Goal: Task Accomplishment & Management: Manage account settings

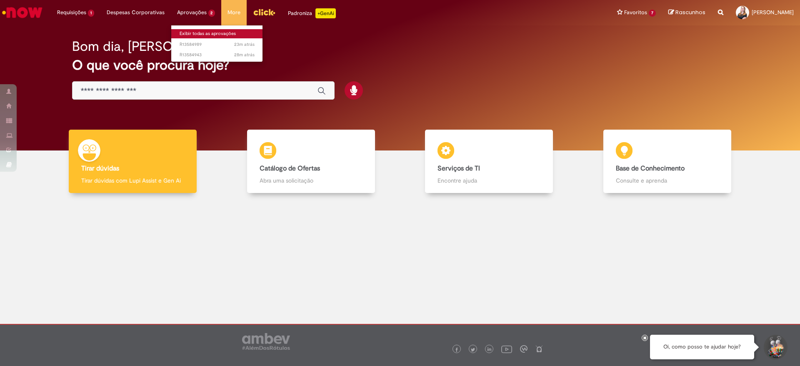
click at [196, 32] on link "Exibir todas as aprovações" at bounding box center [217, 33] width 92 height 9
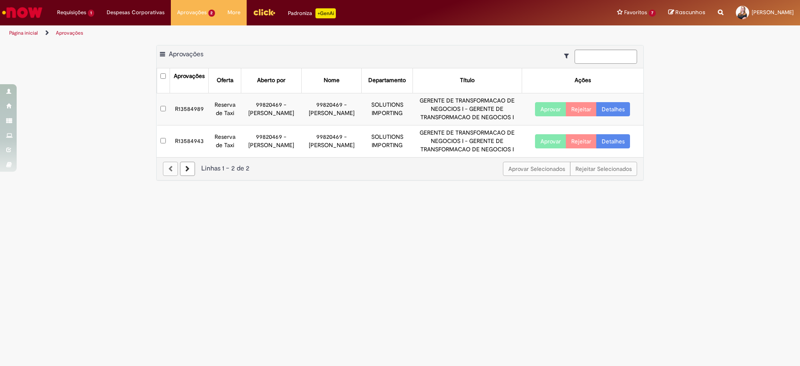
click at [188, 110] on td "R13584989" at bounding box center [189, 109] width 39 height 32
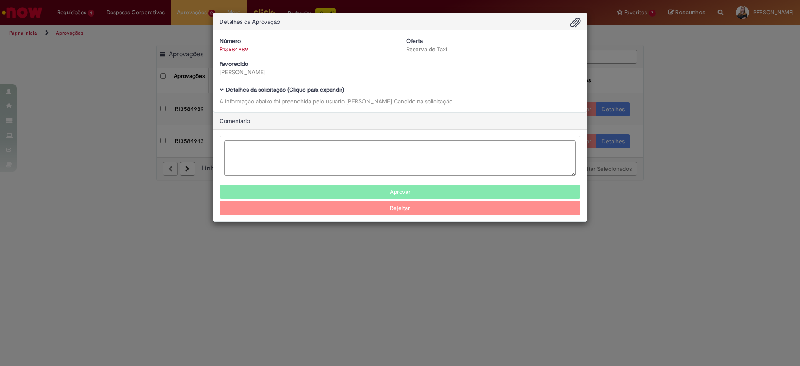
click at [250, 86] on b "Detalhes da solicitação (Clique para expandir)" at bounding box center [285, 90] width 118 height 8
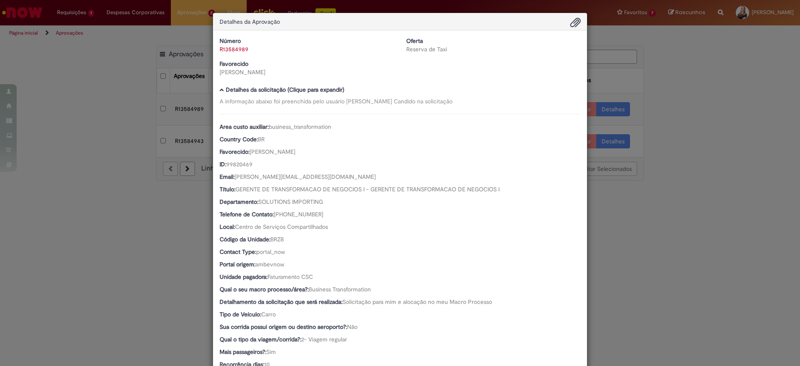
scroll to position [324, 0]
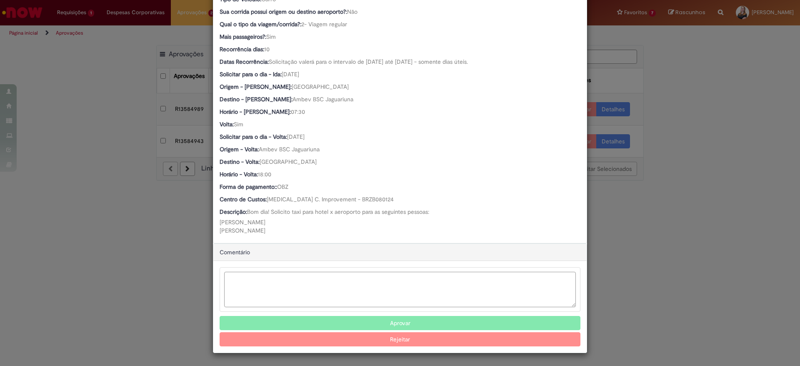
click at [304, 281] on textarea "Ambev Approval Modal" at bounding box center [400, 289] width 352 height 35
type textarea "*"
drag, startPoint x: 304, startPoint y: 281, endPoint x: 154, endPoint y: 278, distance: 150.5
click at [154, 278] on div "Detalhes da Aprovação Número R13584989 Oferta Reserva de Taxi Favorecido Leonar…" at bounding box center [400, 183] width 800 height 366
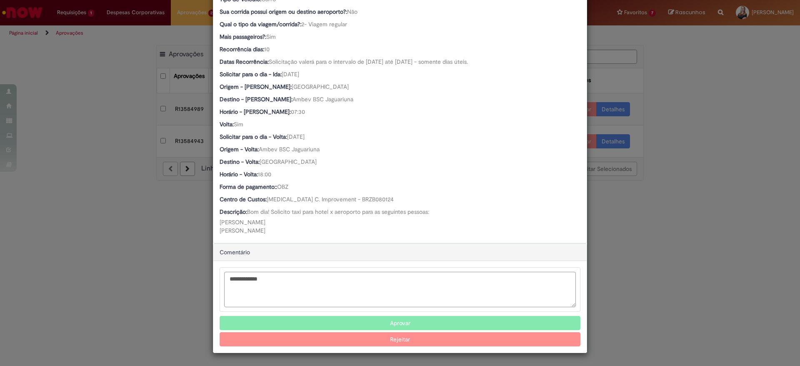
type textarea "**********"
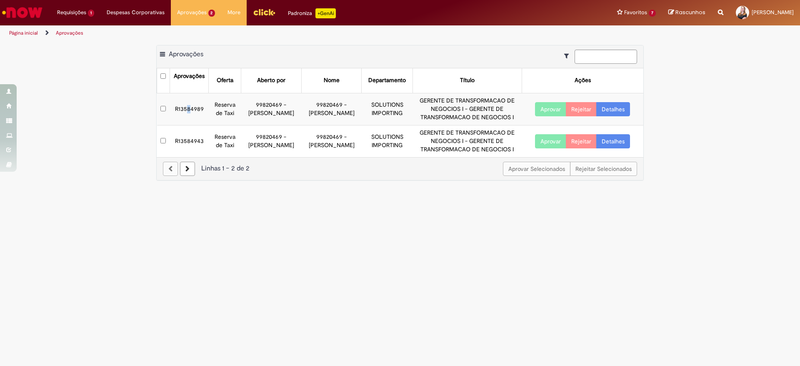
click at [188, 108] on td "R13584989" at bounding box center [189, 109] width 39 height 32
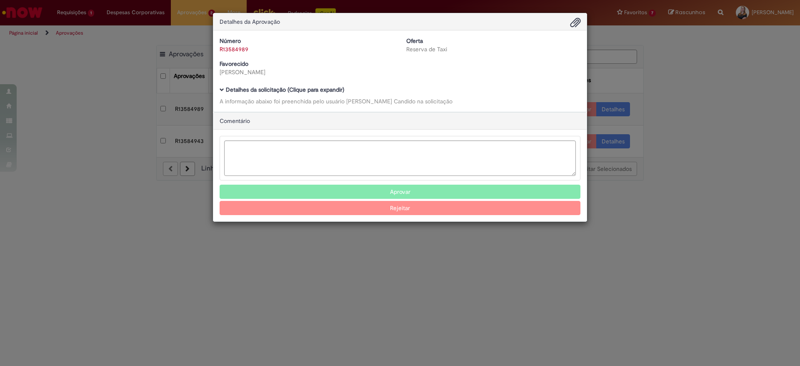
click at [203, 109] on div "Detalhes da Aprovação Número R13584989 Oferta Reserva de Taxi Favorecido Leonar…" at bounding box center [400, 183] width 800 height 366
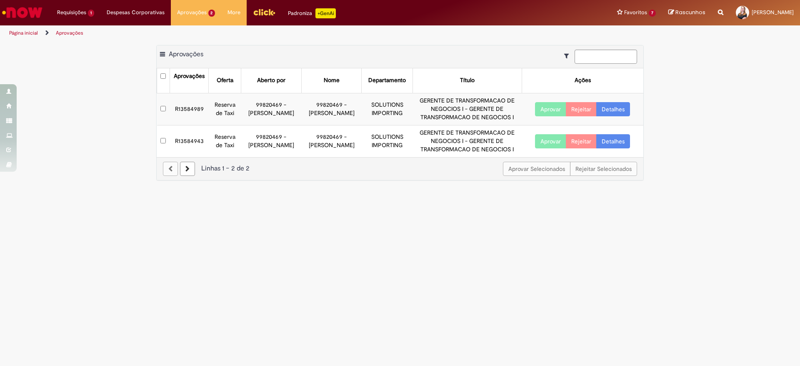
click at [175, 107] on td "R13584989" at bounding box center [189, 109] width 39 height 32
click at [193, 107] on body "Pular para o conteúdo da página Requisições 1 Exibir Todas as Solicitações Cria…" at bounding box center [400, 183] width 800 height 366
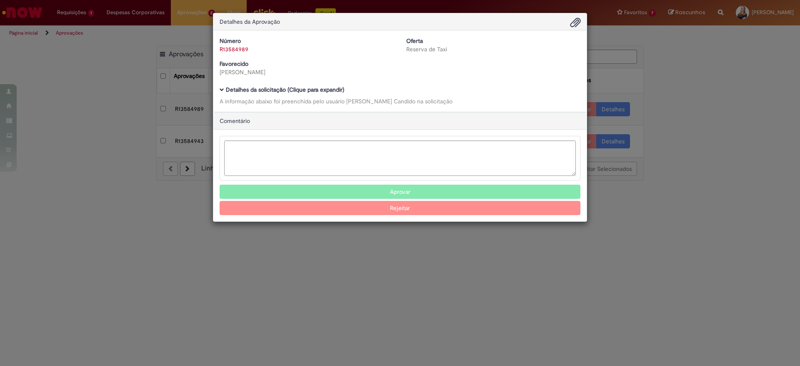
click at [273, 92] on b "Detalhes da solicitação (Clique para expandir)" at bounding box center [285, 90] width 118 height 8
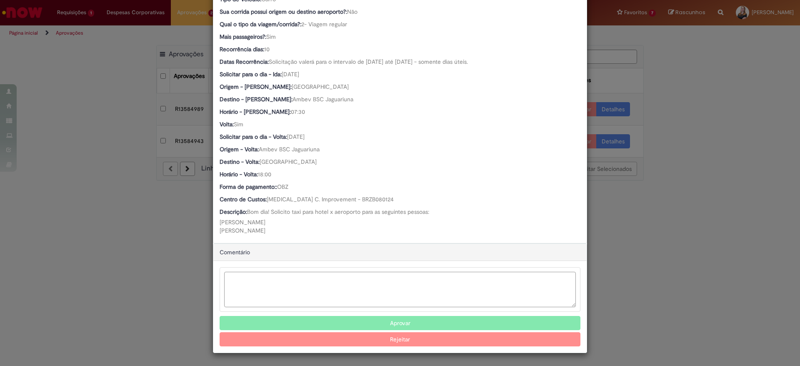
click at [300, 278] on textarea "Ambev Approval Modal" at bounding box center [400, 289] width 352 height 35
type textarea "**********"
click at [379, 321] on button "Aprovar" at bounding box center [400, 323] width 361 height 14
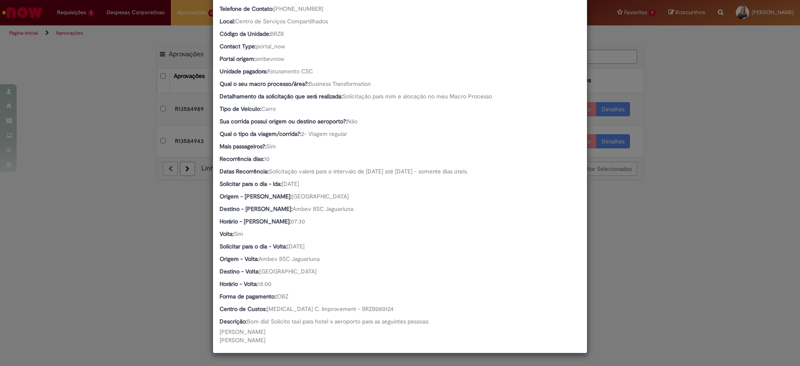
scroll to position [214, 0]
click at [180, 107] on div "Detalhes da Aprovação Número R13584989 Oferta Reserva de Taxi Favorecido Leonar…" at bounding box center [400, 183] width 800 height 366
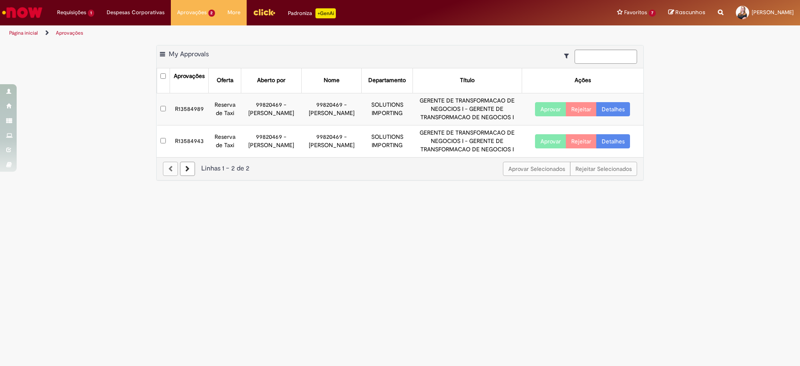
click at [190, 110] on td "R13584989" at bounding box center [189, 109] width 39 height 32
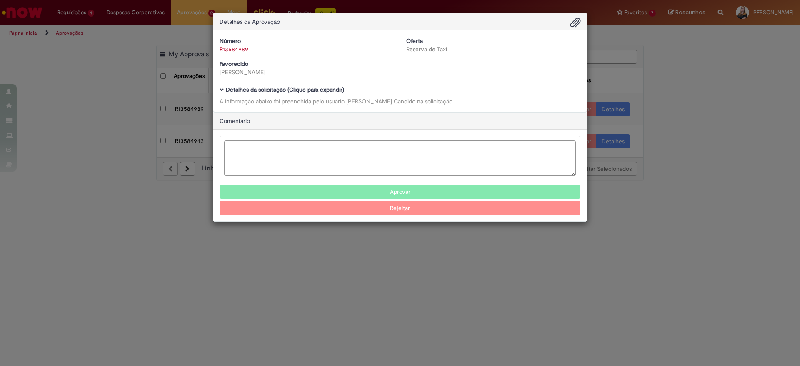
click at [274, 86] on b "Detalhes da solicitação (Clique para expandir)" at bounding box center [285, 90] width 118 height 8
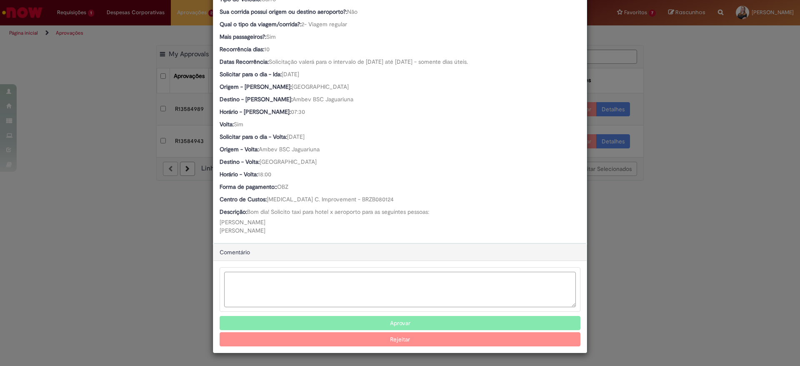
scroll to position [323, 0]
click at [311, 291] on textarea "Ambev Approval Modal" at bounding box center [400, 289] width 352 height 35
type textarea "**********"
click at [393, 315] on div "**********" at bounding box center [399, 307] width 373 height 92
click at [393, 319] on button "Aprovar" at bounding box center [400, 323] width 361 height 14
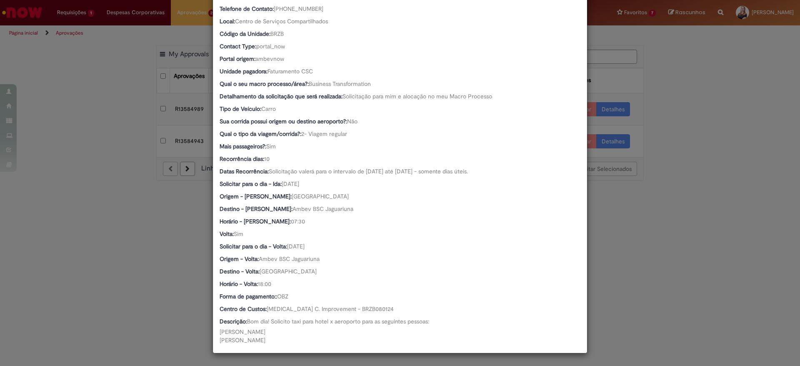
scroll to position [214, 0]
click at [145, 234] on div "Detalhes da Aprovação Número R13584989 Oferta Reserva de Taxi Favorecido Leonar…" at bounding box center [400, 183] width 800 height 366
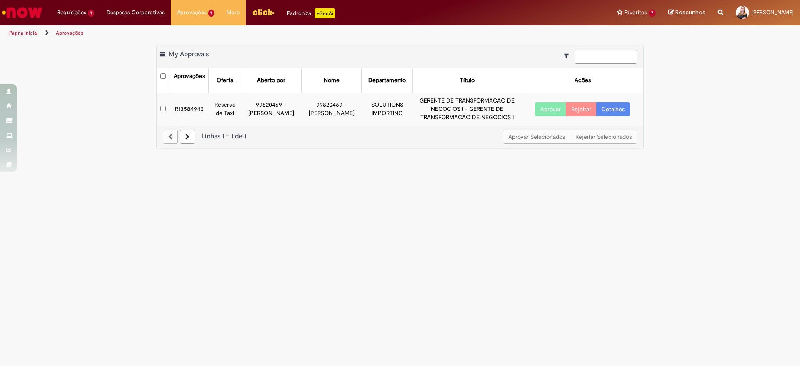
click at [187, 106] on td "R13584943" at bounding box center [189, 109] width 39 height 32
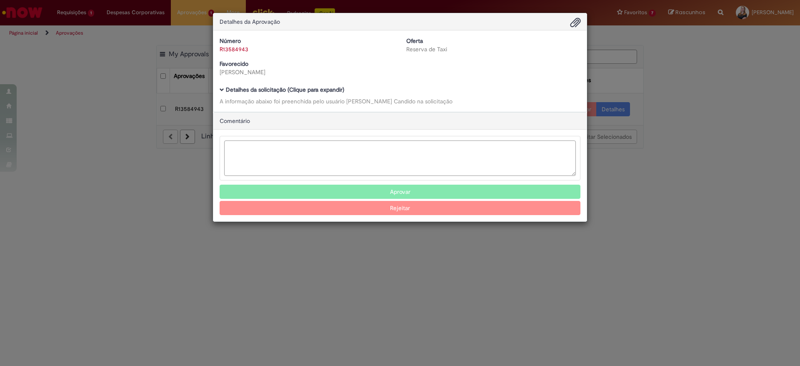
click at [248, 146] on textarea "Ambev Approval Modal" at bounding box center [400, 157] width 352 height 35
type textarea "*********"
click at [399, 186] on button "Aprovar" at bounding box center [400, 192] width 361 height 14
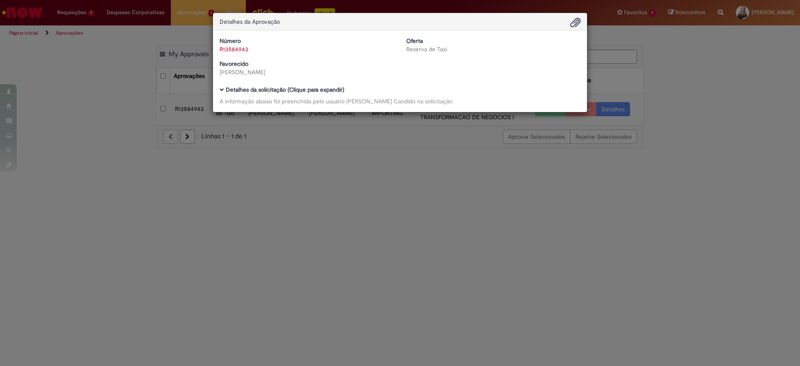
click at [348, 260] on div "Detalhes da Aprovação Número R13584943 Oferta Reserva de Taxi Favorecido Leonar…" at bounding box center [400, 183] width 800 height 366
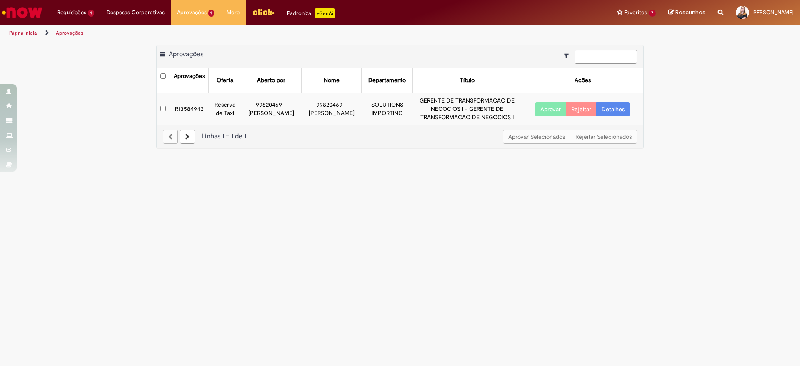
click at [192, 106] on td "R13584943" at bounding box center [189, 109] width 39 height 32
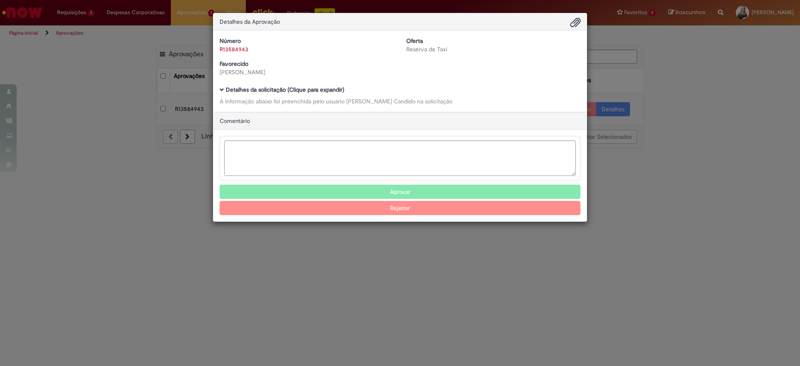
click at [274, 89] on b "Detalhes da solicitação (Clique para expandir)" at bounding box center [285, 90] width 118 height 8
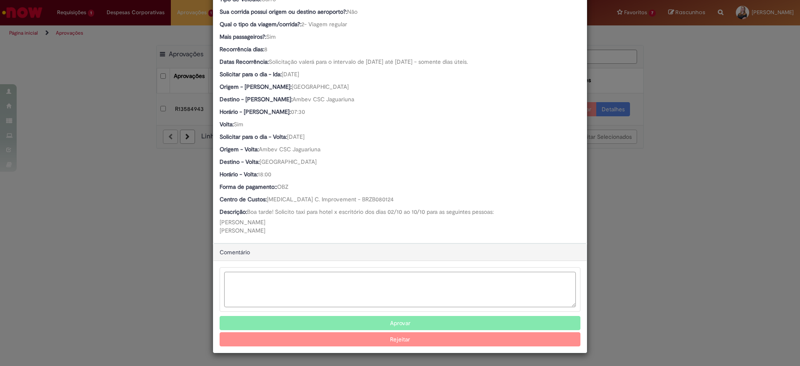
scroll to position [315, 0]
click at [299, 273] on textarea "Ambev Approval Modal" at bounding box center [400, 289] width 352 height 35
type textarea "*********"
click at [394, 318] on button "Aprovar" at bounding box center [400, 323] width 361 height 14
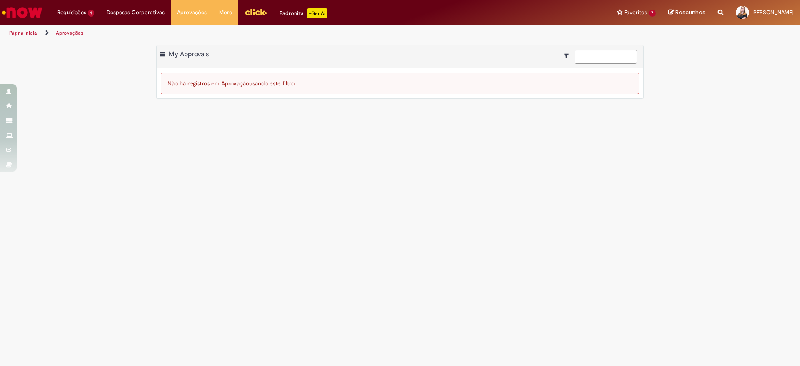
click at [589, 201] on main "Aprovações Exportar como PDF Exportar como Excel Exportar como CSV My Approvals…" at bounding box center [400, 203] width 800 height 325
click at [29, 7] on img "Ir para a Homepage" at bounding box center [22, 12] width 43 height 17
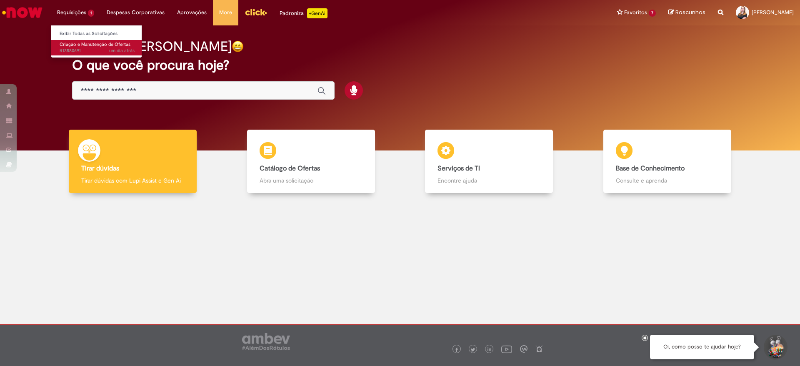
click at [75, 52] on span "um dia atrás um dia atrás R13580691" at bounding box center [97, 51] width 75 height 7
click at [77, 44] on span "Criação e Manutenção de Ofertas" at bounding box center [95, 44] width 71 height 6
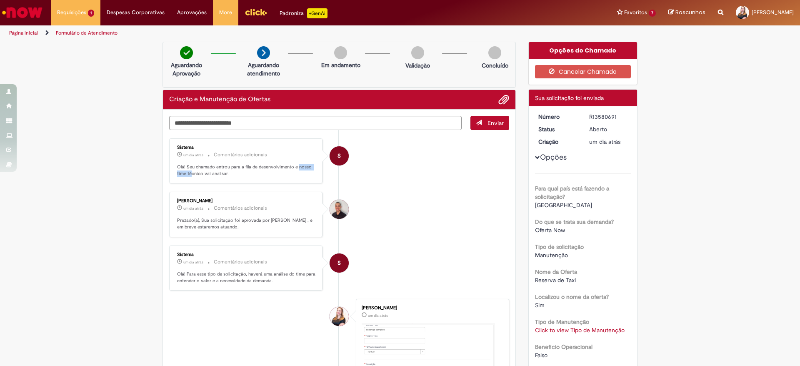
drag, startPoint x: 188, startPoint y: 171, endPoint x: 293, endPoint y: 170, distance: 105.0
click at [293, 170] on p "Olá! Seu chamado entrou para a fila de desenvolvimento e nosso time técnico vai…" at bounding box center [246, 170] width 139 height 13
click at [257, 293] on ul "S Sistema um dia atrás um dia atrás Comentários adicionais Olá! Seu chamado ent…" at bounding box center [339, 315] width 340 height 371
